Goal: Transaction & Acquisition: Subscribe to service/newsletter

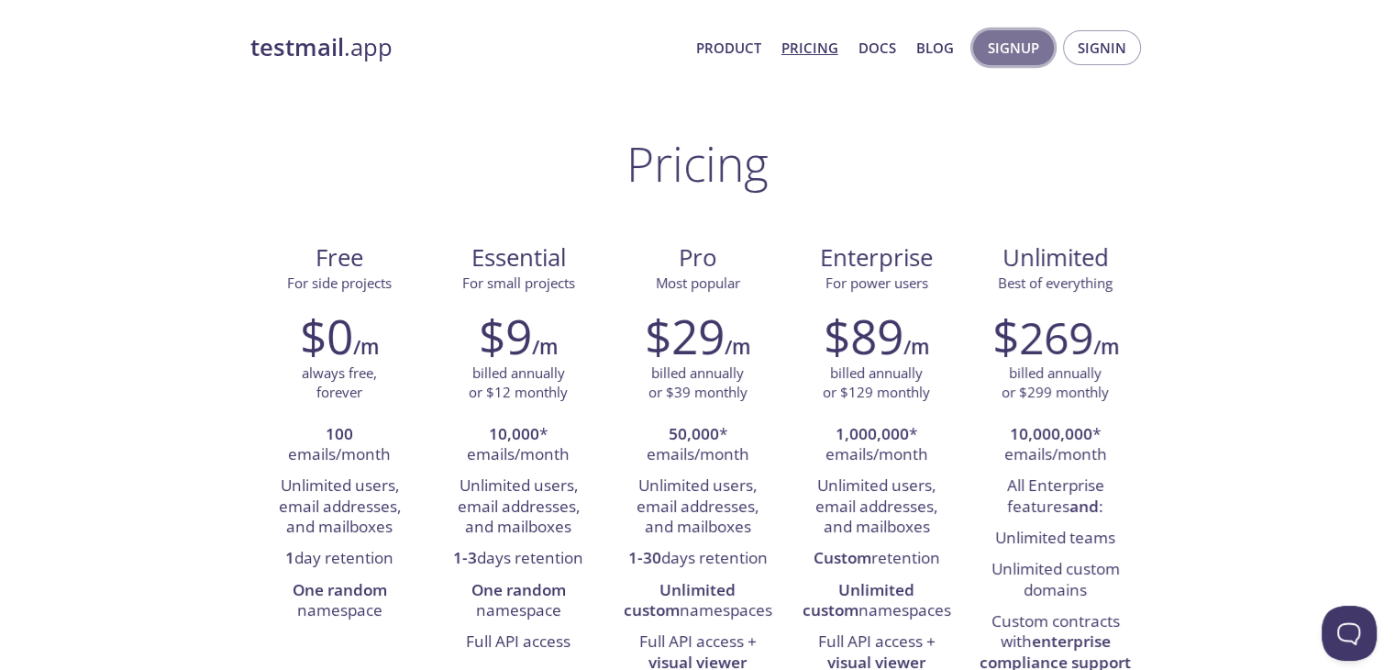
click at [1027, 42] on span "Signup" at bounding box center [1013, 48] width 51 height 24
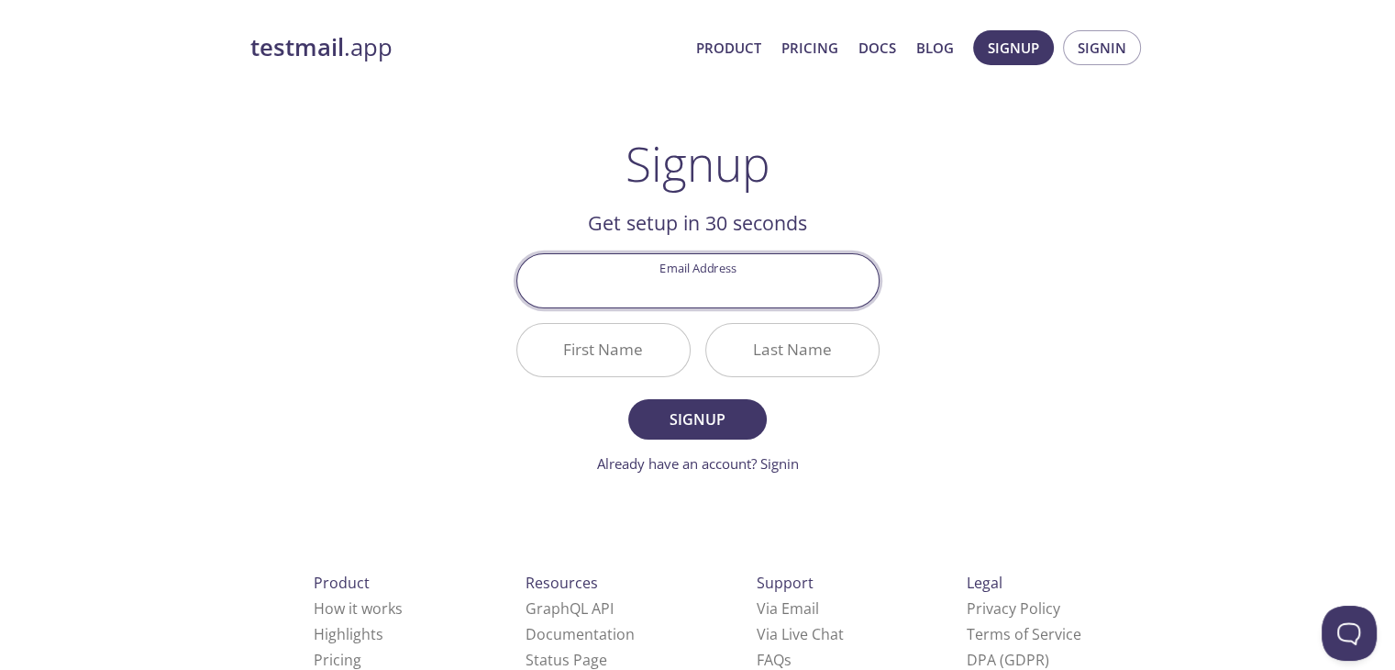
scroll to position [53, 0]
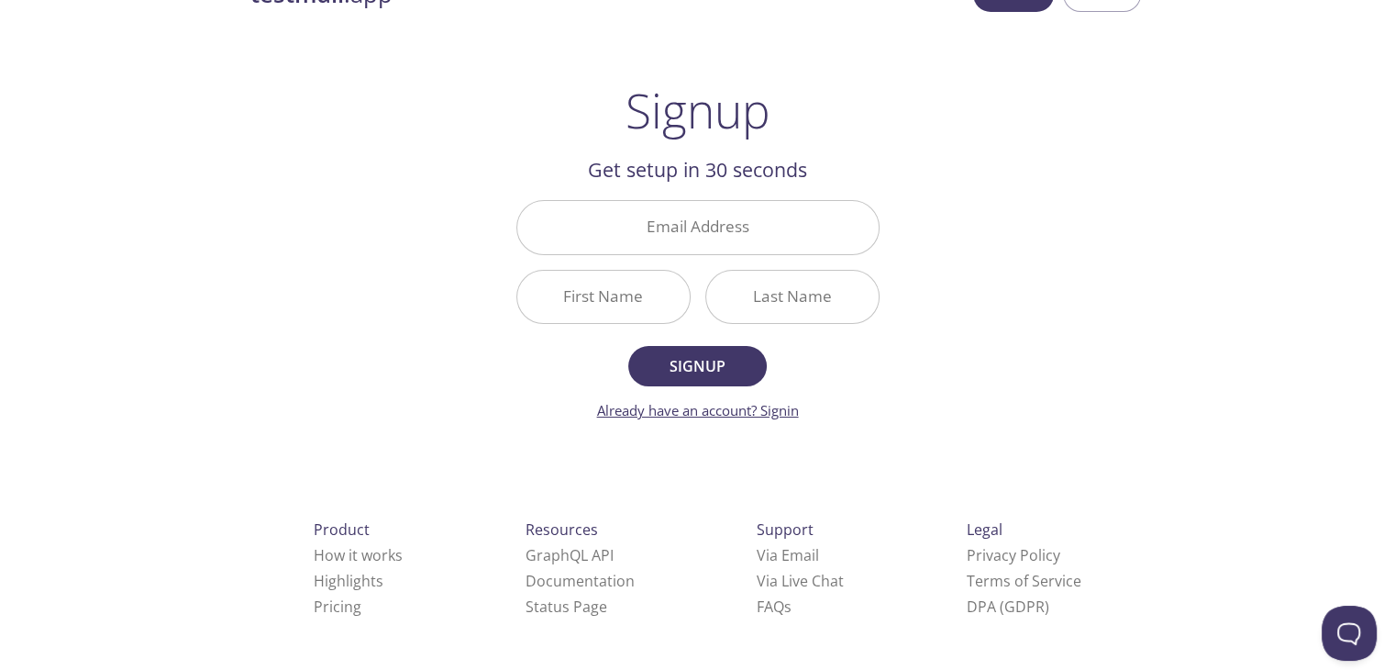
click at [761, 405] on link "Already have an account? Signin" at bounding box center [698, 410] width 202 height 18
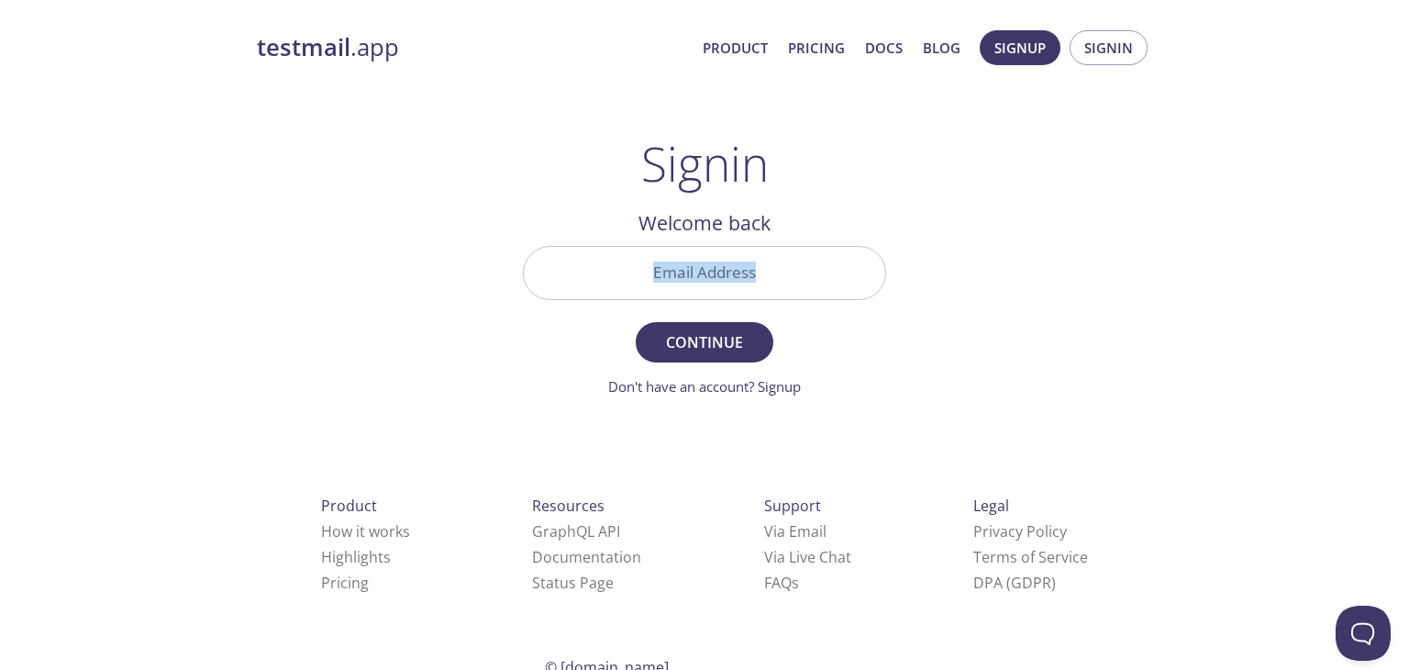
drag, startPoint x: 677, startPoint y: 243, endPoint x: 697, endPoint y: 272, distance: 35.6
click at [697, 272] on div "Email Address" at bounding box center [705, 273] width 378 height 69
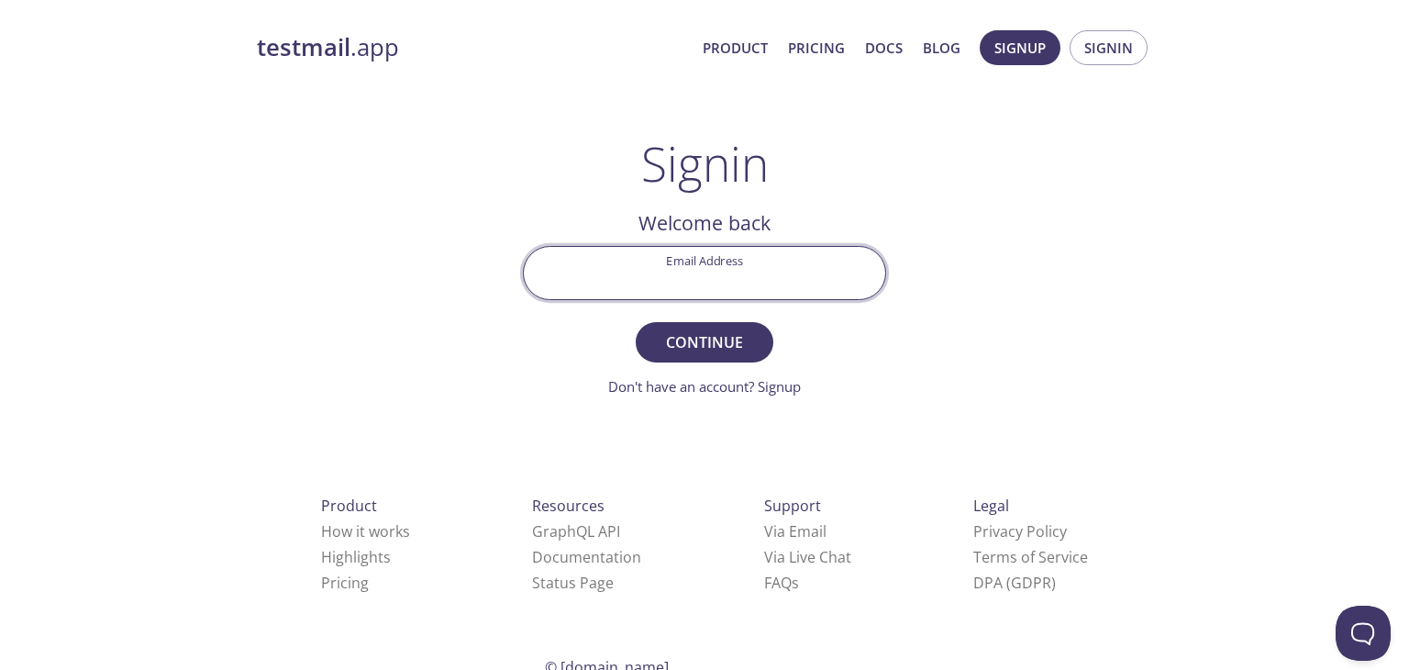
click at [697, 272] on input "Email Address" at bounding box center [704, 273] width 361 height 52
type input "[EMAIL_ADDRESS][DOMAIN_NAME]"
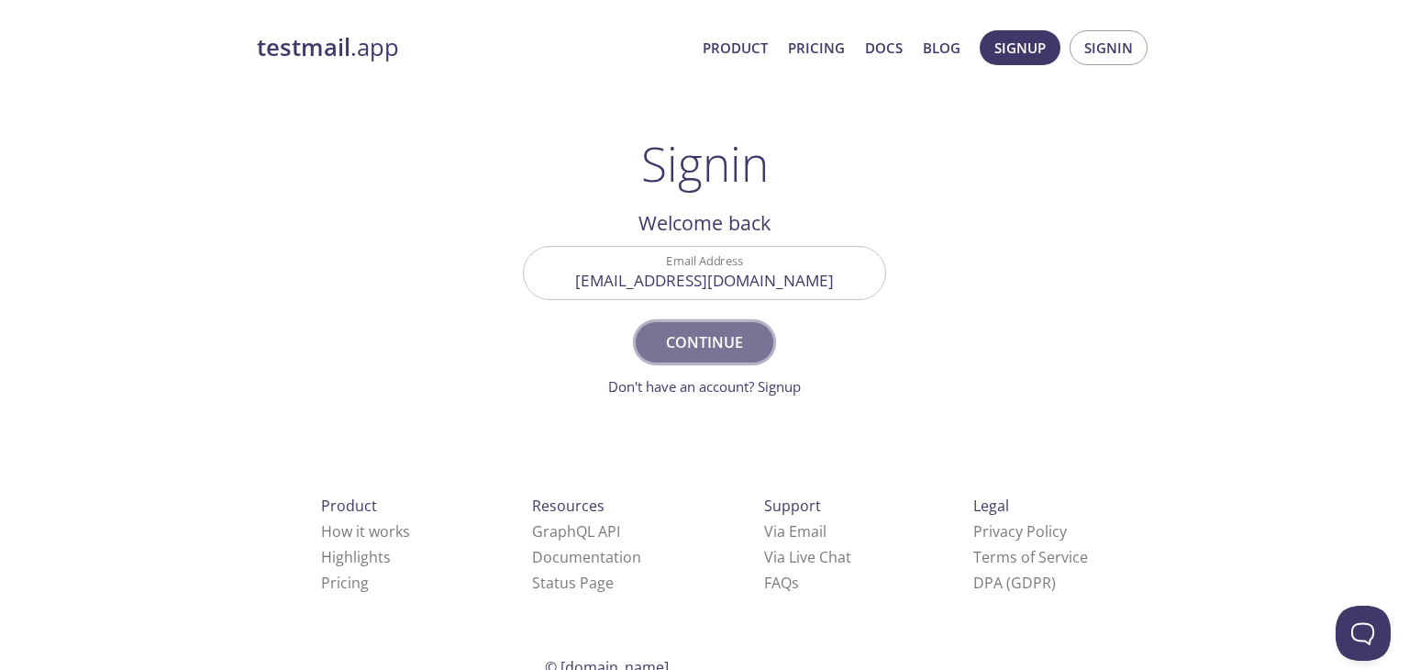
click at [708, 336] on span "Continue" at bounding box center [704, 342] width 97 height 26
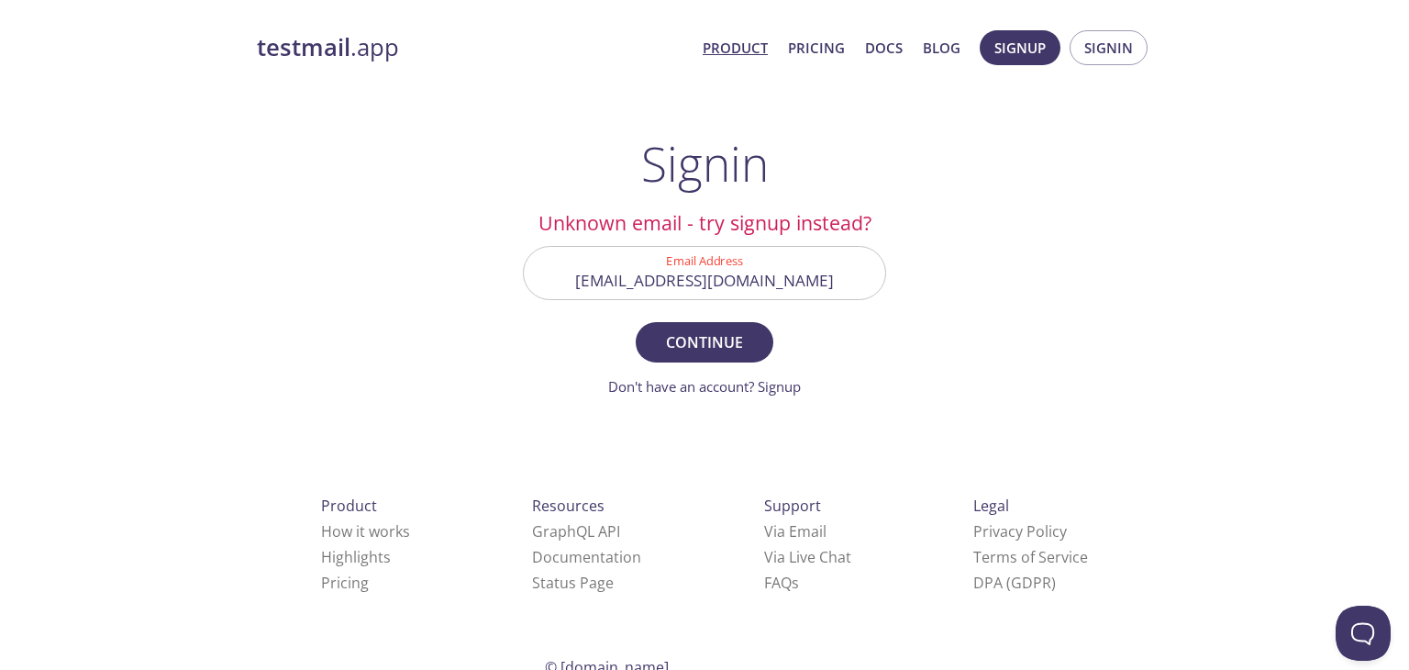
click at [731, 42] on link "Product" at bounding box center [735, 48] width 65 height 24
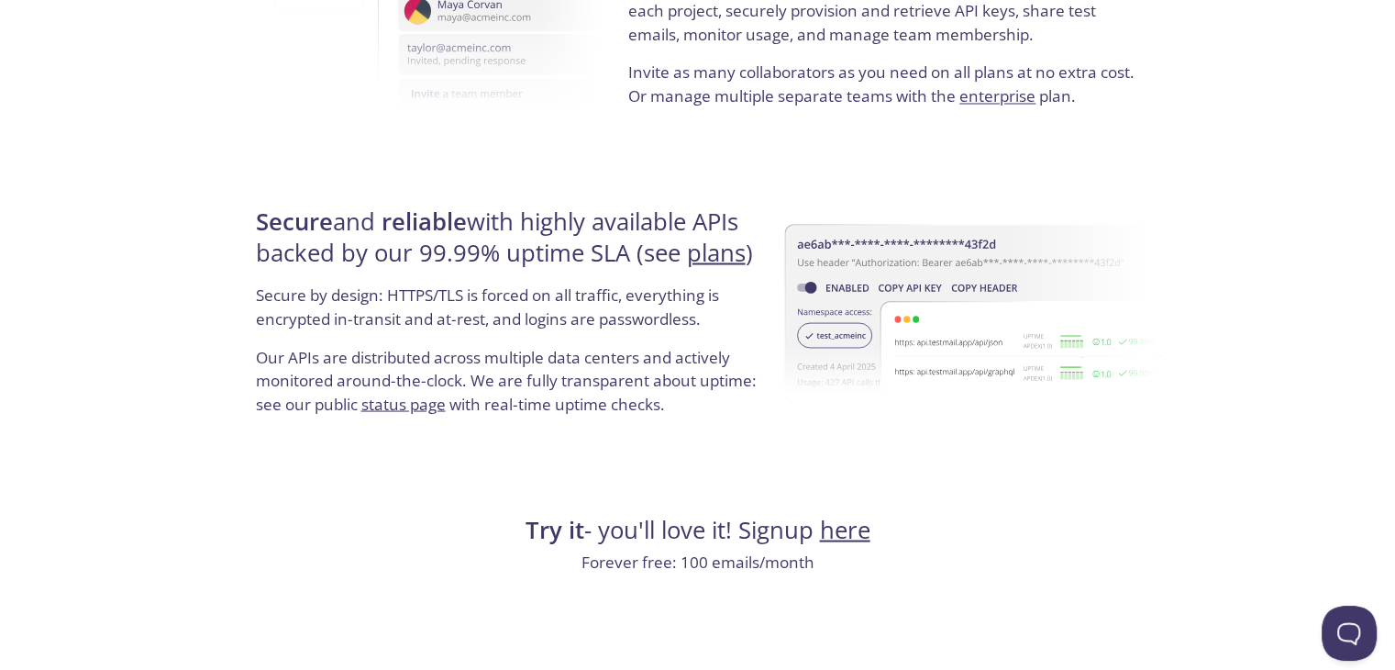
scroll to position [3526, 0]
